Goal: Task Accomplishment & Management: Manage account settings

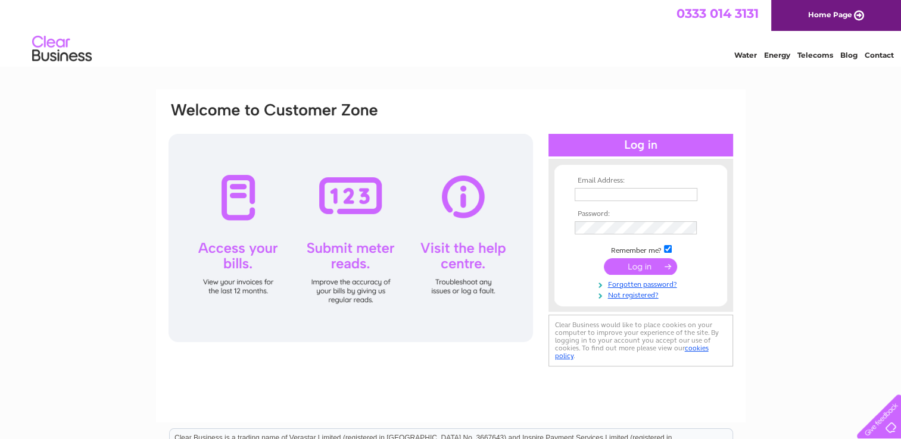
type input "accounts@theclimbinghangar.com"
click at [636, 267] on input "submit" at bounding box center [640, 266] width 73 height 17
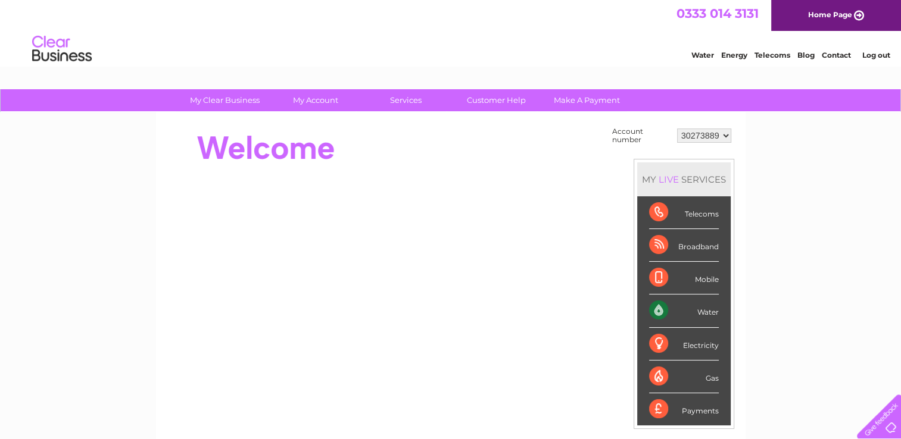
click at [705, 56] on link "Water" at bounding box center [702, 55] width 23 height 9
click at [664, 310] on div "Water" at bounding box center [684, 311] width 70 height 33
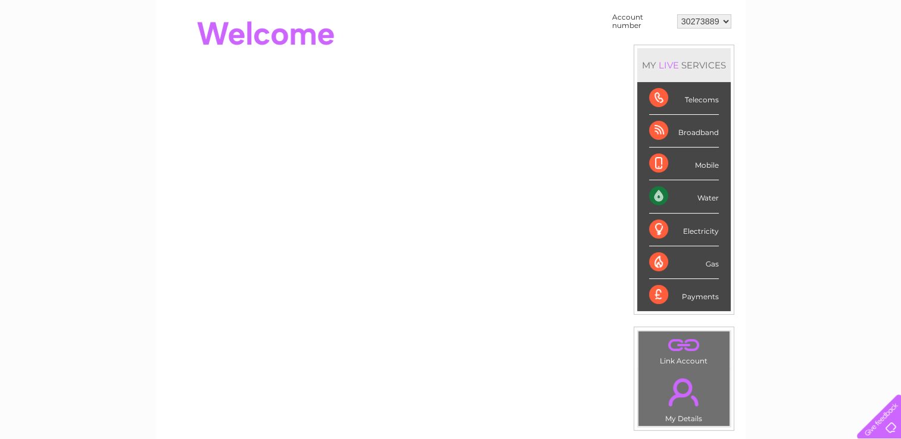
scroll to position [119, 0]
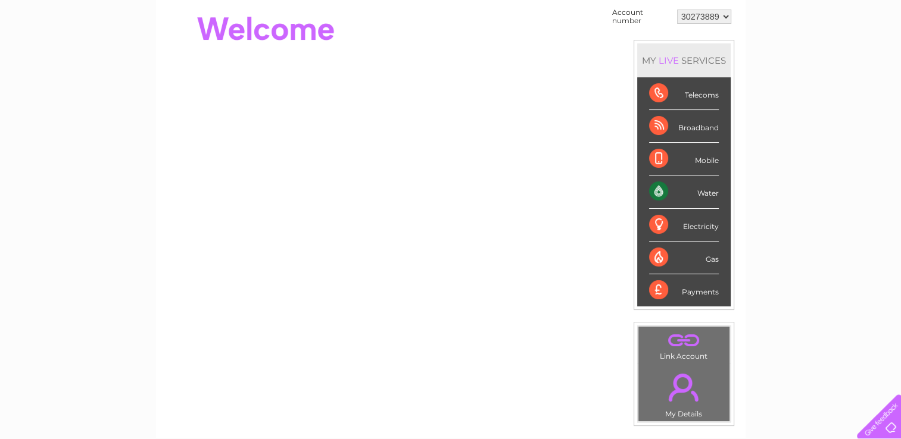
click at [713, 194] on div "Water" at bounding box center [684, 192] width 70 height 33
click at [661, 191] on div "Water" at bounding box center [684, 192] width 70 height 33
drag, startPoint x: 661, startPoint y: 191, endPoint x: 712, endPoint y: 191, distance: 50.6
click at [712, 191] on div "Water" at bounding box center [684, 192] width 70 height 33
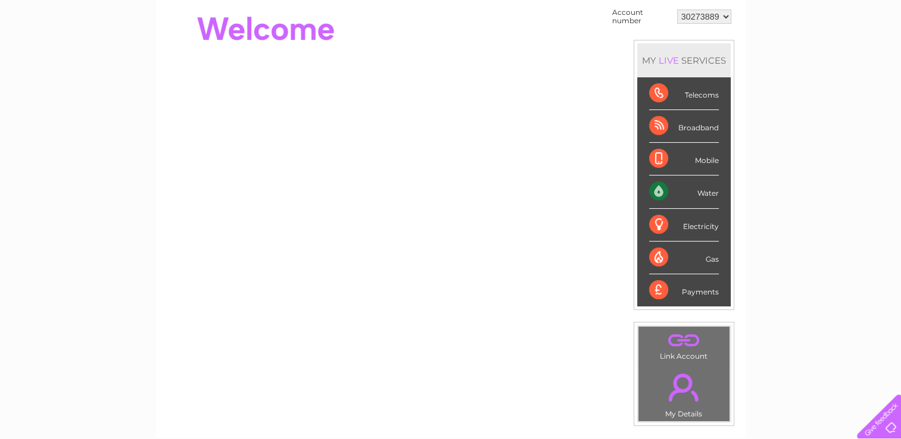
click at [712, 191] on div "Water" at bounding box center [684, 192] width 70 height 33
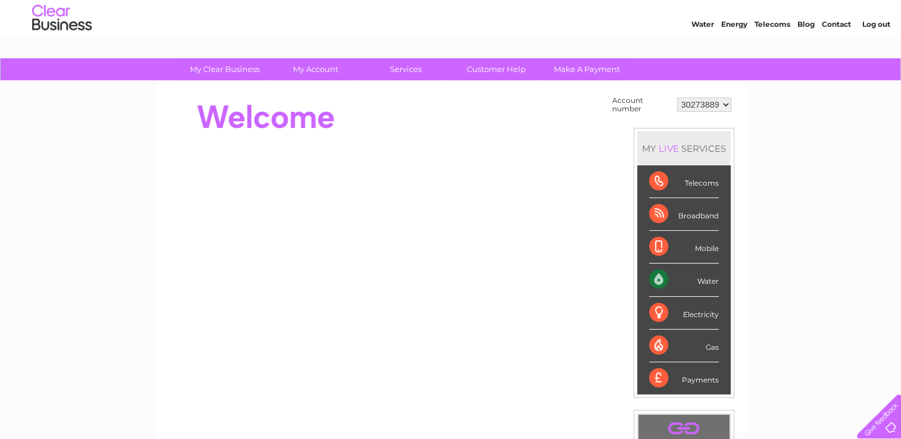
scroll to position [30, 0]
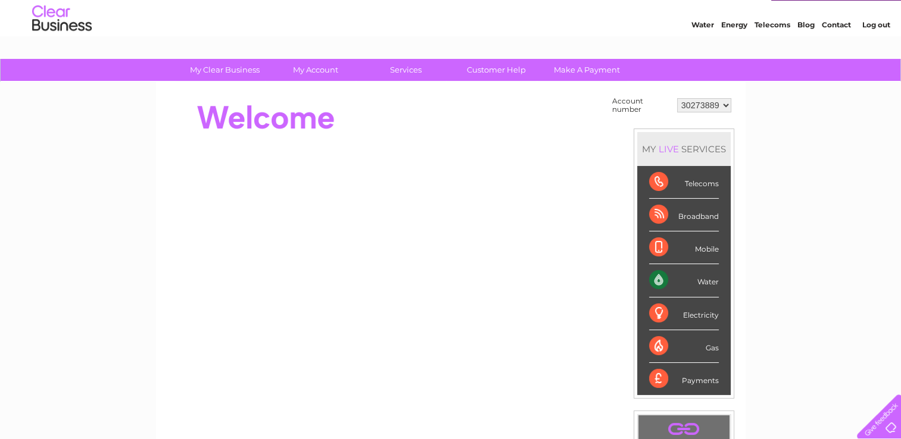
click at [657, 274] on div "Water" at bounding box center [684, 280] width 70 height 33
click at [659, 277] on div "Water" at bounding box center [684, 280] width 70 height 33
click at [713, 280] on div "Water" at bounding box center [684, 280] width 70 height 33
click at [767, 273] on div "My Clear Business Login Details My Details My Preferences Link Account My Accou…" at bounding box center [450, 395] width 901 height 672
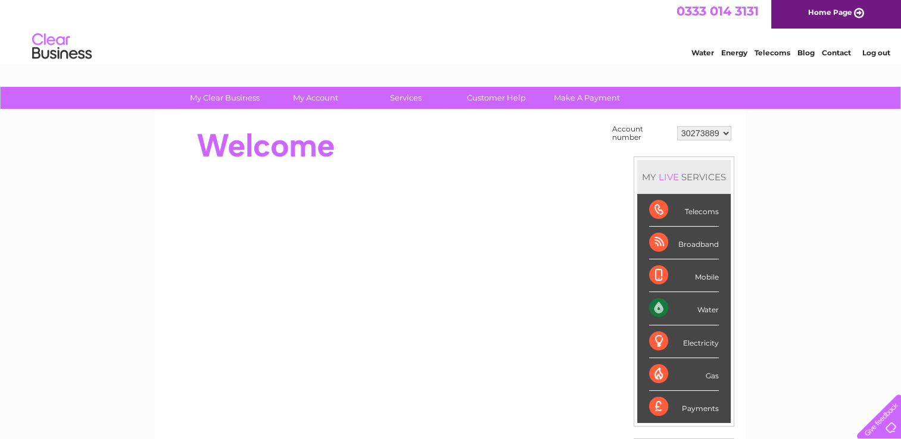
scroll to position [0, 0]
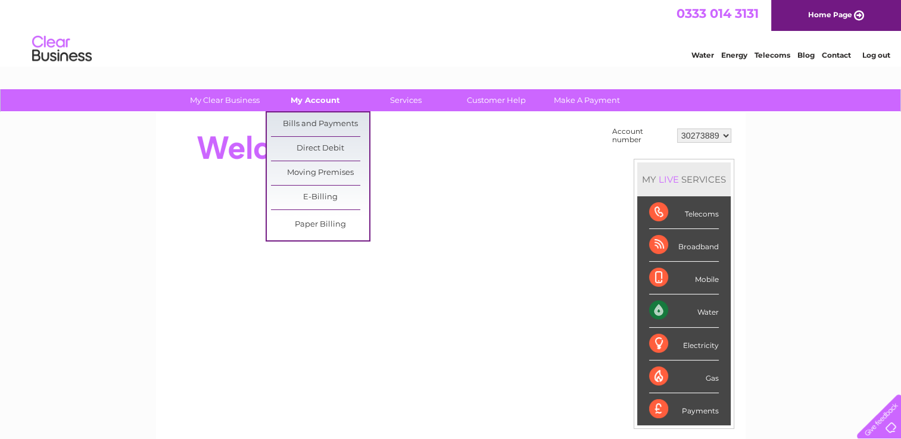
click at [314, 101] on link "My Account" at bounding box center [315, 100] width 98 height 22
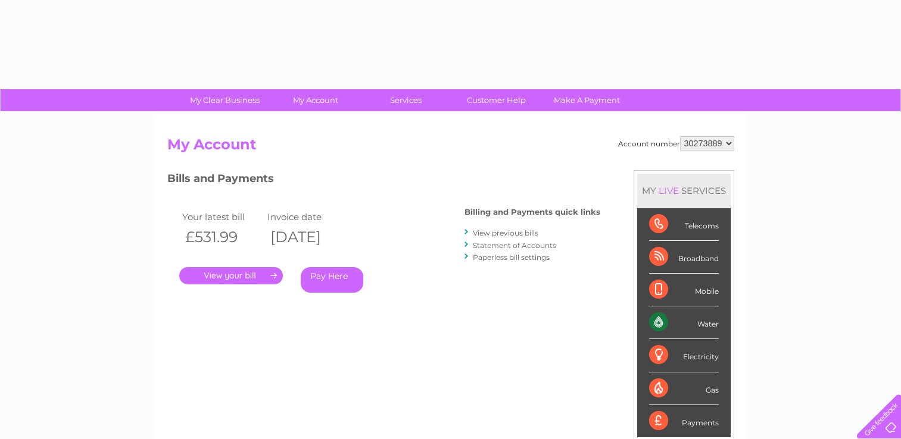
click at [313, 123] on div "Account number 30273889 My Account MY LIVE SERVICES Telecoms Broadband Mobile W…" at bounding box center [450, 310] width 589 height 394
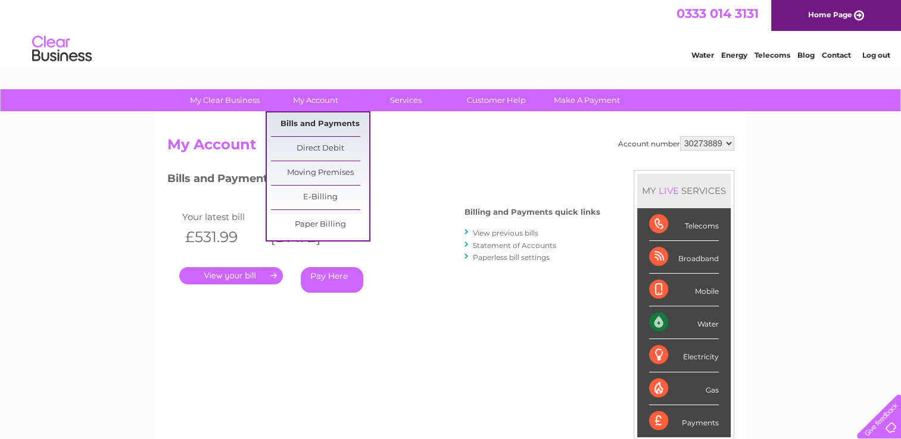
click at [313, 125] on link "Bills and Payments" at bounding box center [320, 125] width 98 height 24
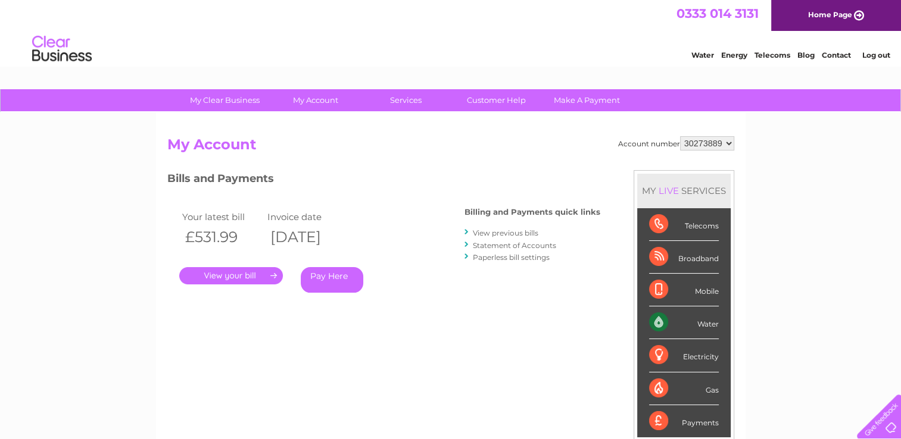
click at [509, 232] on link "View previous bills" at bounding box center [505, 233] width 65 height 9
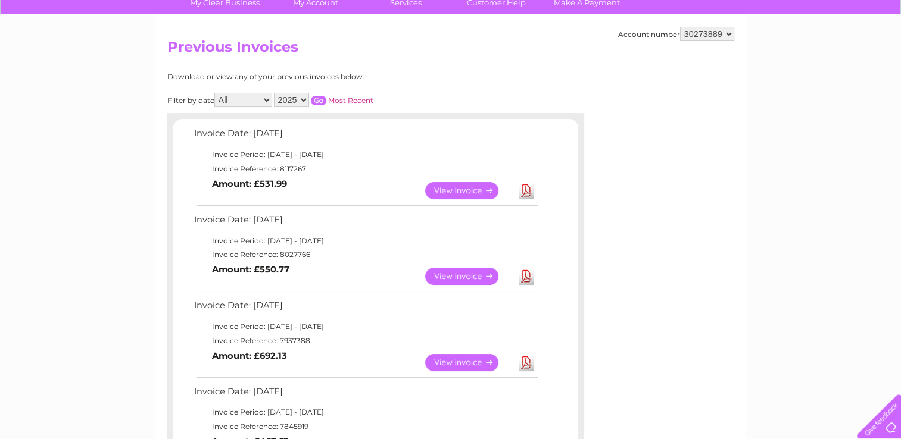
scroll to position [119, 0]
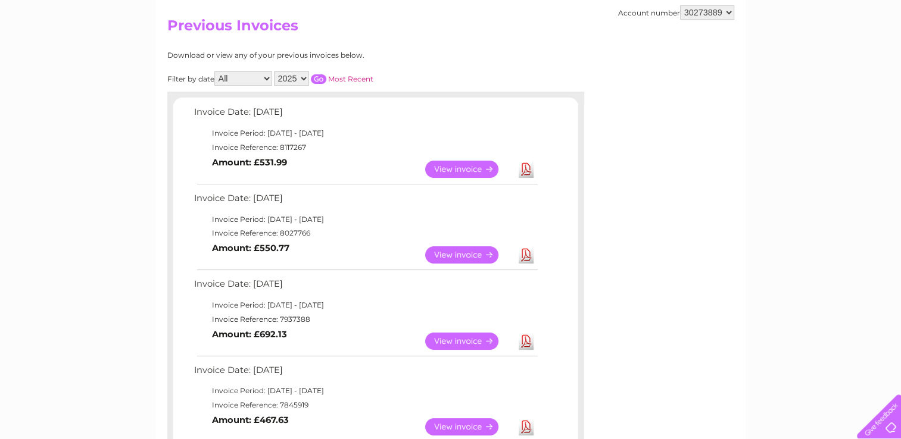
click at [460, 169] on link "View" at bounding box center [469, 169] width 88 height 17
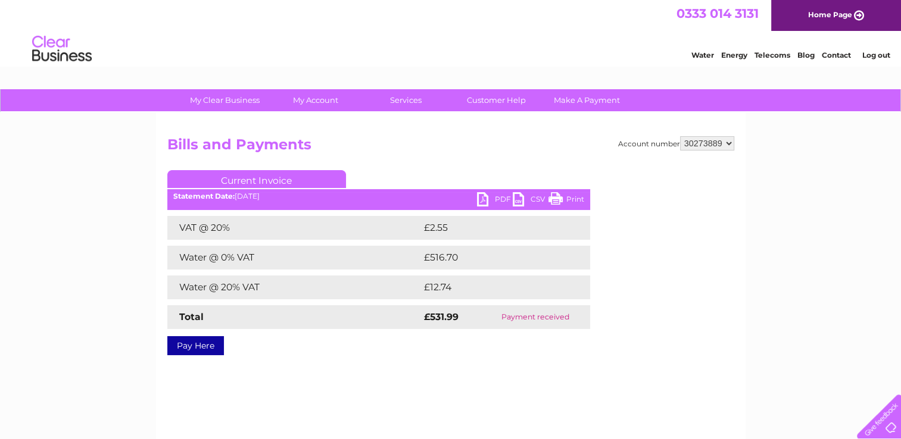
click at [502, 199] on link "PDF" at bounding box center [495, 200] width 36 height 17
